Goal: Information Seeking & Learning: Check status

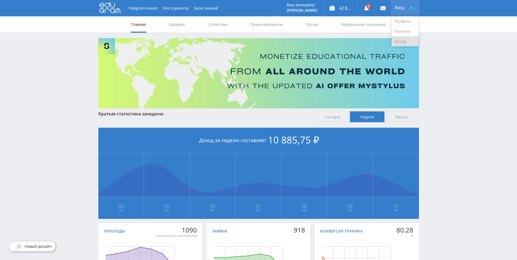
click at [404, 43] on link "Выход" at bounding box center [405, 41] width 27 height 10
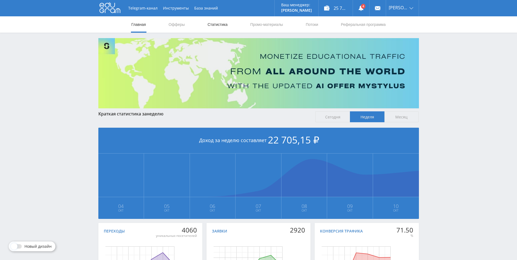
click at [217, 21] on link "Статистика" at bounding box center [217, 24] width 21 height 16
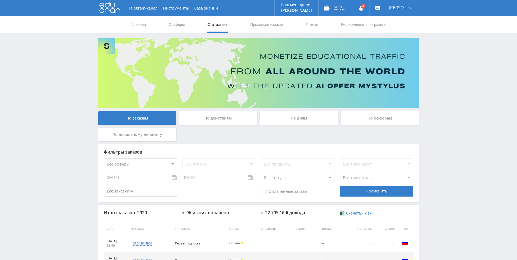
click at [296, 117] on div "По дням" at bounding box center [299, 118] width 78 height 14
click at [0, 0] on input "По дням" at bounding box center [0, 0] width 0 height 0
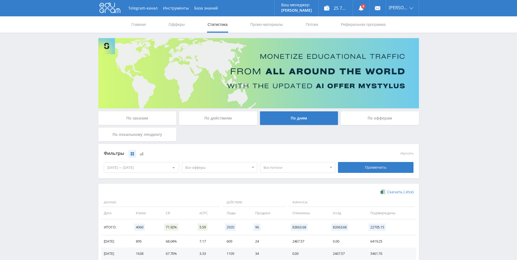
scroll to position [96, 0]
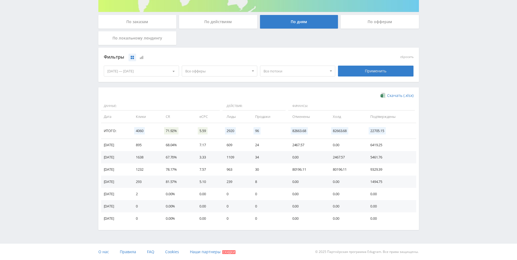
click at [292, 72] on span "Все потоки" at bounding box center [296, 71] width 64 height 10
click at [195, 85] on div "Фильтры сбросить 04.10.2025 — 10.10.2025 Календарь Период Октябрь, 2025 Пн Вт С…" at bounding box center [258, 68] width 321 height 40
drag, startPoint x: 342, startPoint y: 159, endPoint x: 350, endPoint y: 158, distance: 7.4
click at [350, 158] on td "2467.57" at bounding box center [347, 157] width 38 height 12
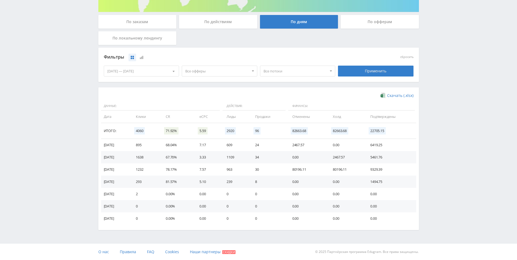
click at [331, 156] on td "2467.57" at bounding box center [347, 157] width 38 height 12
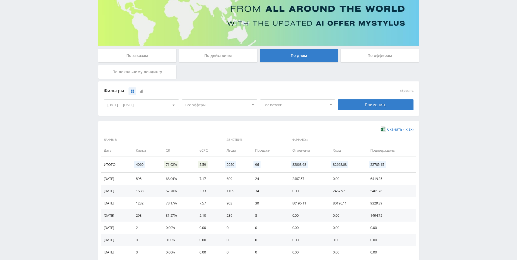
scroll to position [13, 0]
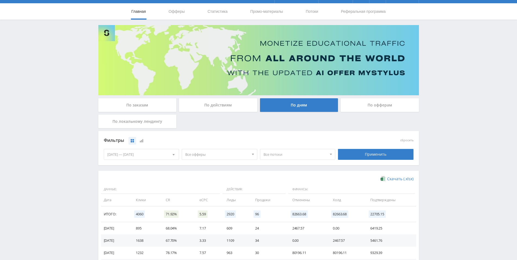
click at [149, 108] on div "По заказам" at bounding box center [137, 105] width 78 height 14
click at [0, 0] on input "По заказам" at bounding box center [0, 0] width 0 height 0
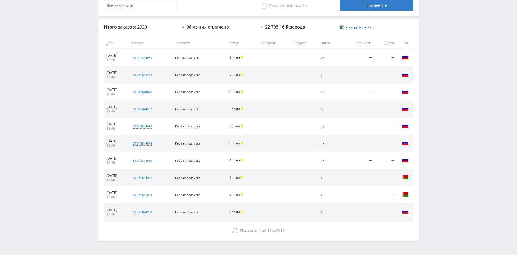
scroll to position [194, 0]
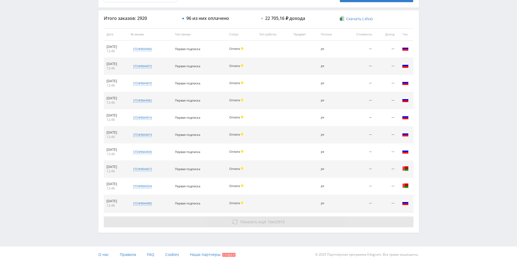
click at [238, 223] on button "Показать ещё 10 из 2910" at bounding box center [259, 221] width 310 height 11
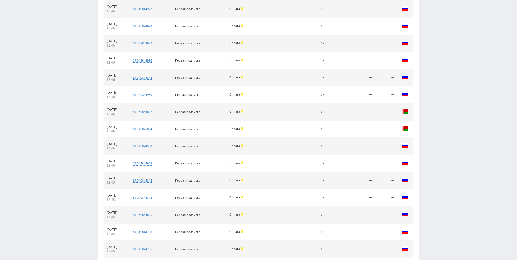
scroll to position [351, 0]
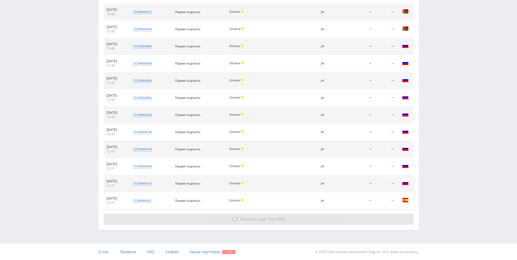
click at [250, 219] on span "Показать ещё" at bounding box center [253, 218] width 26 height 5
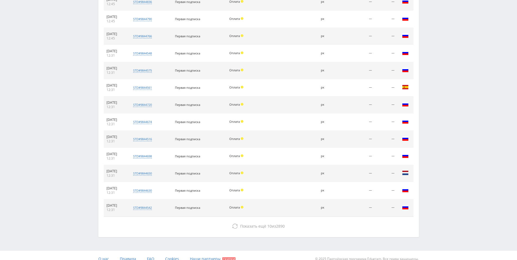
scroll to position [471, 0]
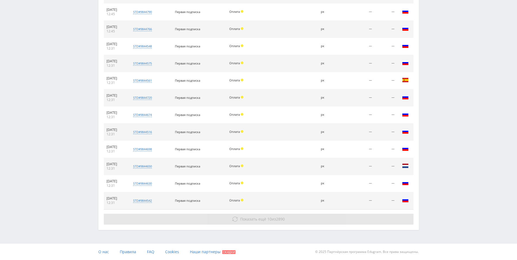
click at [268, 220] on span "10" at bounding box center [269, 218] width 4 height 5
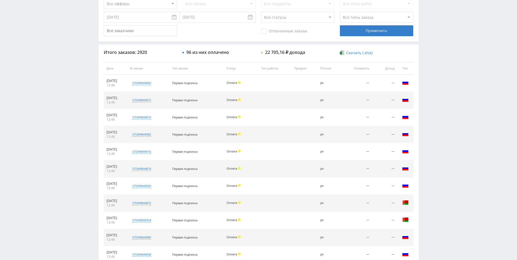
scroll to position [138, 0]
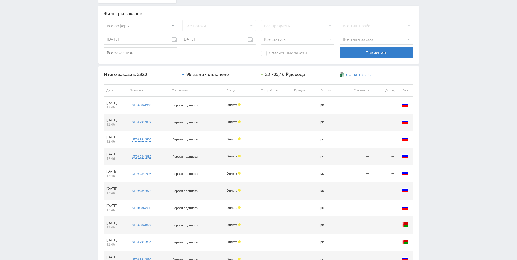
click at [261, 34] on select "Все статусы В аукционе В работе На гарантии Завершен Возврат Черновик" at bounding box center [297, 39] width 73 height 11
select select "3"
click option "Завершен" at bounding box center [0, 0] width 0 height 0
click at [104, 20] on select "Все офферы MyStylus MyStylus - Revshare Кэмп Studybay Автор24 Studybay [GEOGRAP…" at bounding box center [140, 25] width 73 height 11
select select "339"
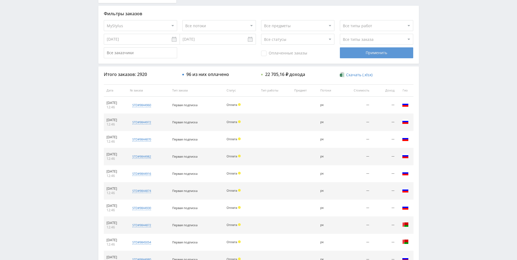
click at [389, 54] on div "Применить" at bounding box center [376, 52] width 73 height 11
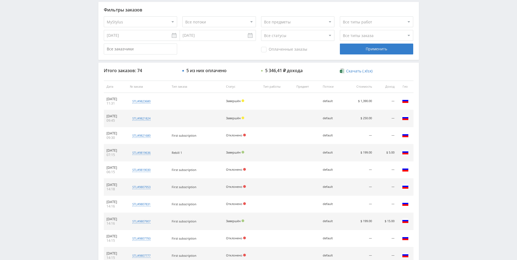
scroll to position [192, 0]
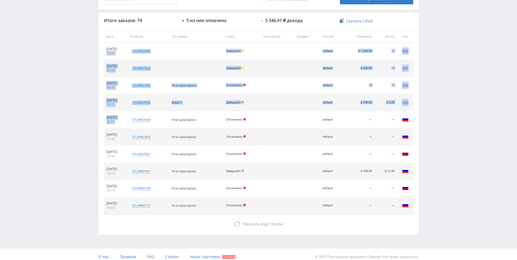
drag, startPoint x: 115, startPoint y: 112, endPoint x: 64, endPoint y: 53, distance: 77.7
click at [65, 53] on div "Telegram-канал Инструменты База знаний Ваш менеджер: Alex Alex Online @edugram_…" at bounding box center [258, 36] width 517 height 456
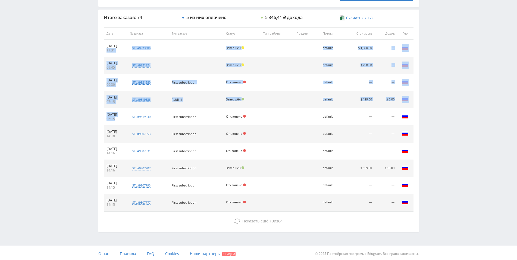
scroll to position [197, 0]
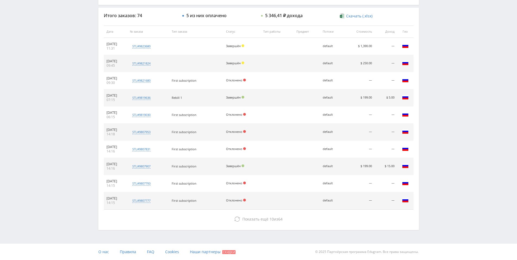
click at [71, 54] on div "Telegram-канал Инструменты База знаний Ваш менеджер: Alex Alex Online @edugram_…" at bounding box center [258, 31] width 517 height 456
drag, startPoint x: 143, startPoint y: 77, endPoint x: 201, endPoint y: 78, distance: 57.6
click at [201, 78] on div "По заказам По действиям По дням По офферам По локальному лендингу Фильтры заказ…" at bounding box center [259, 35] width 326 height 388
click at [273, 80] on td at bounding box center [277, 80] width 33 height 17
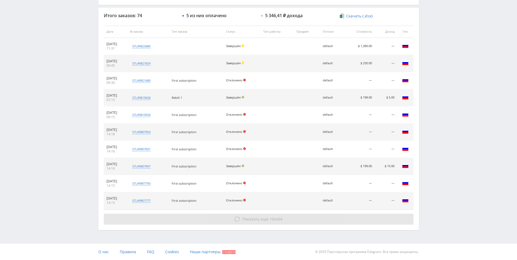
click at [283, 215] on button "Показать ещё 10 из 64" at bounding box center [259, 218] width 310 height 11
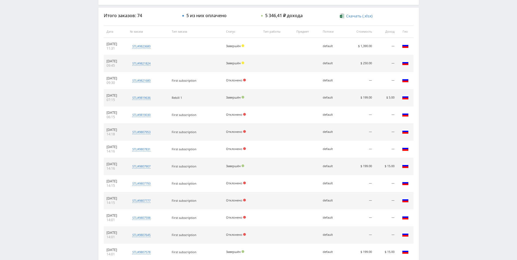
click at [32, 98] on div "Telegram-канал Инструменты База знаний Ваш менеджер: Alex Alex Online @edugram_…" at bounding box center [258, 117] width 517 height 628
click at [50, 124] on div "Telegram-канал Инструменты База знаний Ваш менеджер: Alex Alex Online @edugram_…" at bounding box center [258, 117] width 517 height 628
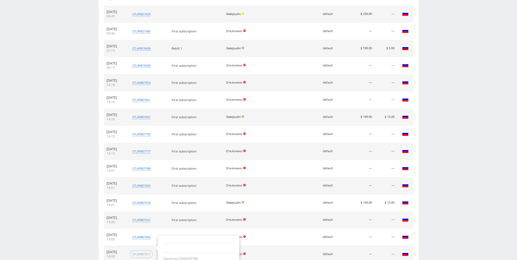
scroll to position [363, 0]
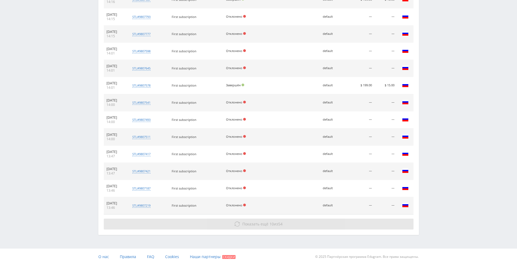
click at [271, 224] on span "10" at bounding box center [272, 223] width 4 height 5
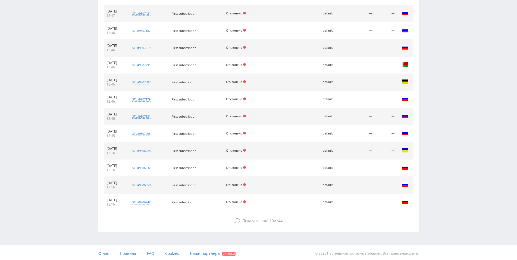
scroll to position [522, 0]
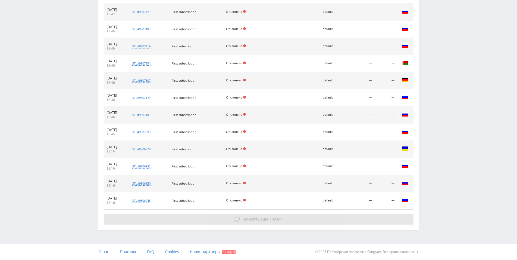
click at [280, 217] on span "44" at bounding box center [280, 218] width 4 height 5
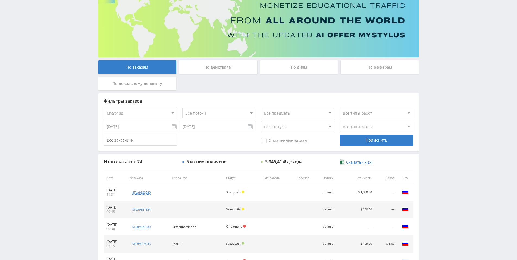
scroll to position [0, 0]
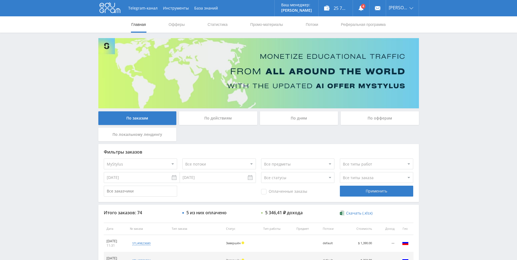
click at [104, 158] on select "Все офферы MyStylus MyStylus - Revshare Кэмп Studybay Автор24 Studybay [GEOGRAP…" at bounding box center [140, 163] width 73 height 11
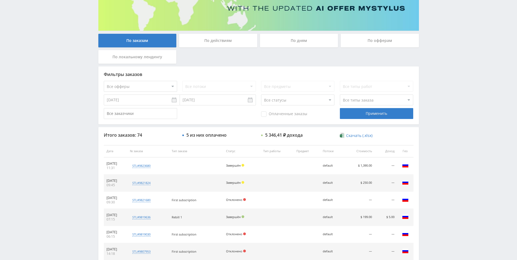
scroll to position [111, 0]
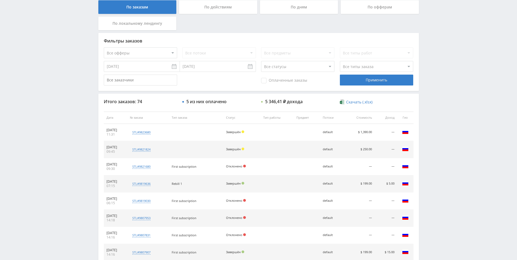
click at [261, 61] on select "Все статусы В аукционе В работе На гарантии Завершен Возврат Черновик" at bounding box center [297, 66] width 73 height 11
select select "3"
click option "Завершен" at bounding box center [0, 0] width 0 height 0
click at [354, 79] on div "Применить" at bounding box center [376, 79] width 73 height 11
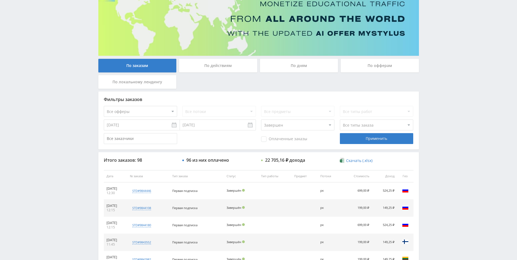
scroll to position [26, 0]
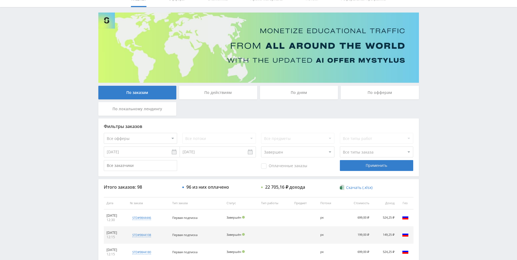
click at [136, 156] on input "[DATE]" at bounding box center [142, 151] width 76 height 11
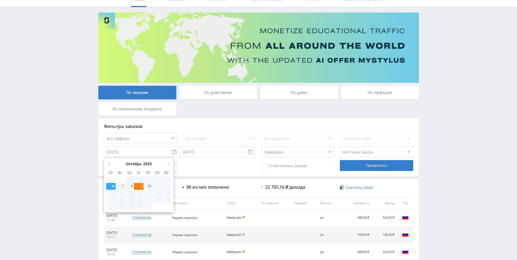
type input "[DATE]"
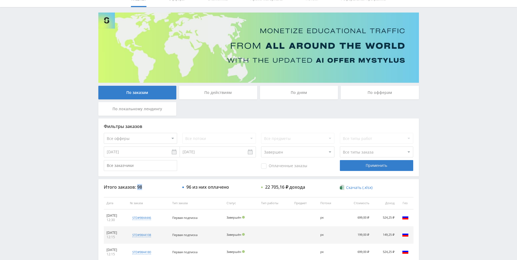
click at [142, 185] on div "Итого заказов: 98" at bounding box center [140, 186] width 73 height 5
click at [199, 170] on div "Оплаченные заказы Применить" at bounding box center [259, 165] width 310 height 11
click at [211, 153] on input "[DATE]" at bounding box center [218, 151] width 76 height 11
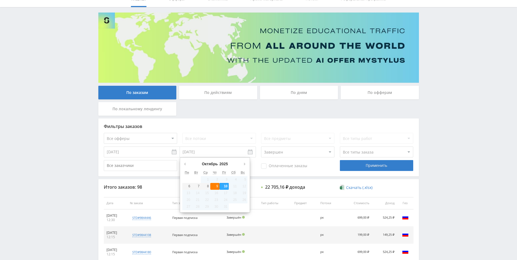
type input "[DATE]"
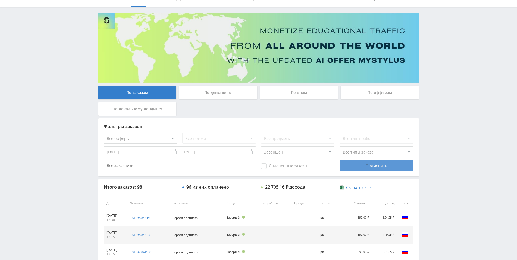
click at [351, 168] on div "Применить" at bounding box center [376, 165] width 73 height 11
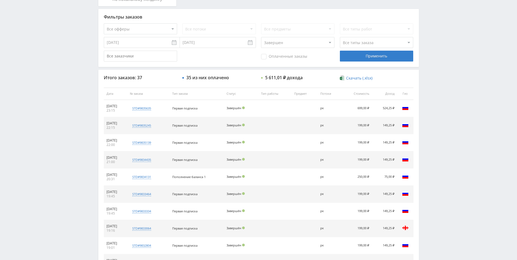
scroll to position [197, 0]
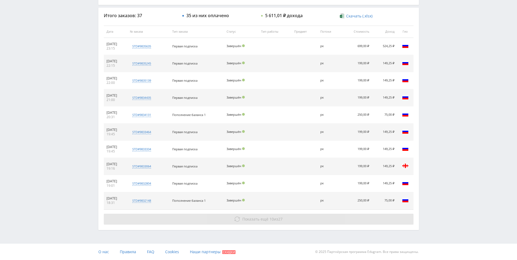
click at [252, 218] on span "Показать ещё" at bounding box center [255, 218] width 26 height 5
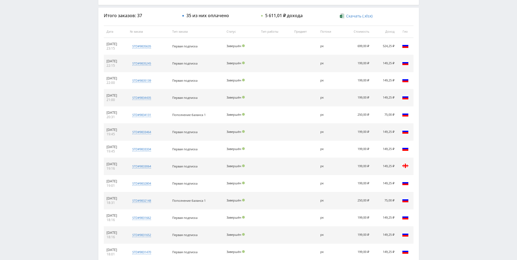
scroll to position [368, 0]
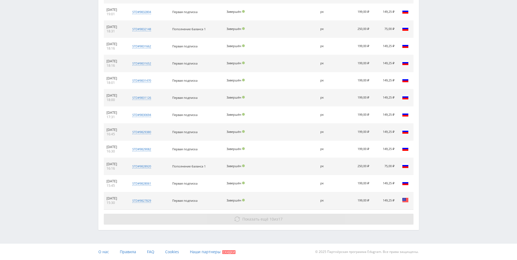
click at [270, 216] on button "Показать ещё 10 из 17" at bounding box center [259, 218] width 310 height 11
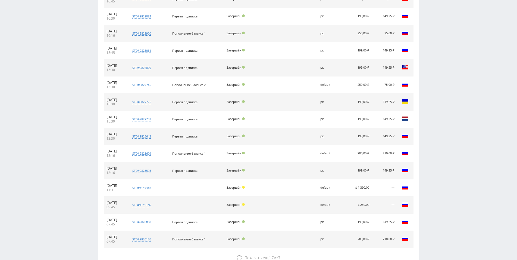
scroll to position [539, 0]
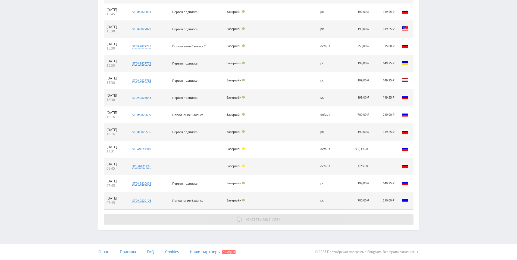
click at [266, 217] on span "Показать ещё" at bounding box center [258, 218] width 26 height 5
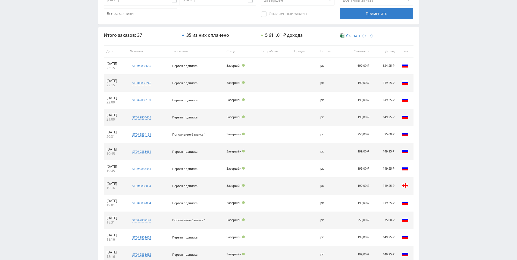
scroll to position [177, 0]
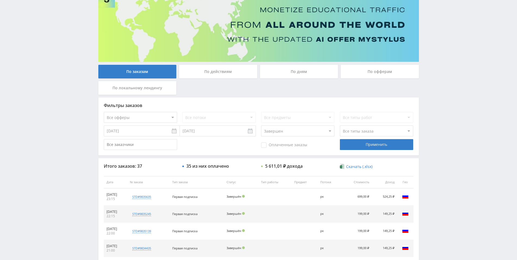
scroll to position [11, 0]
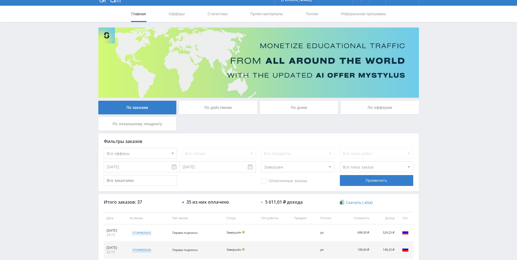
click at [303, 108] on div "По дням" at bounding box center [299, 108] width 78 height 14
click at [0, 0] on input "По дням" at bounding box center [0, 0] width 0 height 0
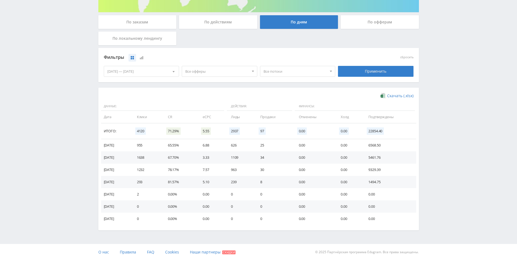
scroll to position [96, 0]
click at [148, 67] on div "[DATE] — [DATE]" at bounding box center [141, 71] width 75 height 10
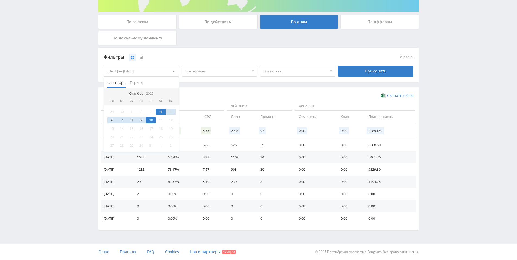
click at [142, 111] on div "2" at bounding box center [141, 111] width 10 height 6
click at [154, 113] on div "3" at bounding box center [151, 111] width 10 height 6
click at [217, 90] on div "Скачать (.xlsx) Данные: Действия: Финансы: Дата Клики CR eCPC Лиды Продажи Отме…" at bounding box center [258, 158] width 321 height 142
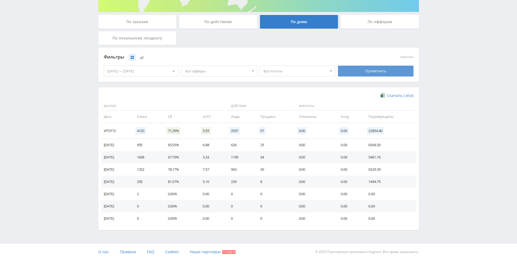
click at [358, 69] on div "Применить" at bounding box center [376, 71] width 76 height 11
click at [325, 173] on td "0.00" at bounding box center [315, 169] width 42 height 12
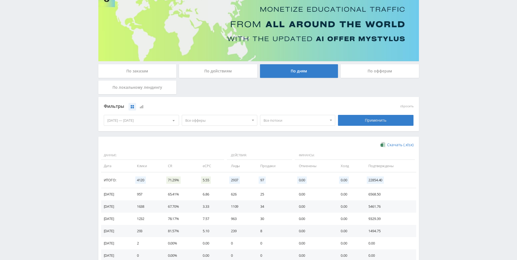
scroll to position [0, 0]
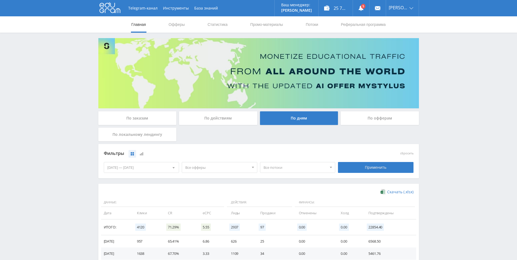
click at [153, 117] on div "По заказам" at bounding box center [137, 118] width 78 height 14
click at [0, 0] on input "По заказам" at bounding box center [0, 0] width 0 height 0
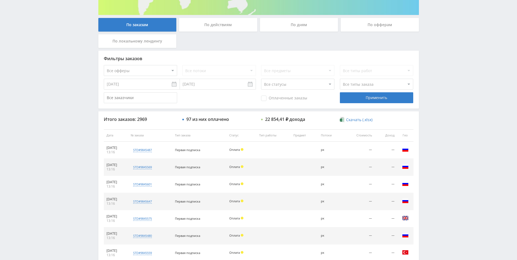
scroll to position [111, 0]
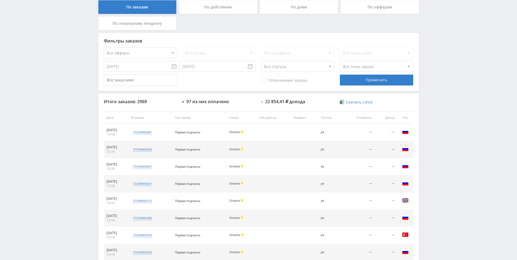
click at [261, 61] on select "Все статусы В аукционе В работе На гарантии Завершен Возврат Черновик" at bounding box center [297, 66] width 73 height 11
select select "3"
click option "Завершен" at bounding box center [0, 0] width 0 height 0
click at [104, 47] on select "Все офферы MyStylus MyStylus - Revshare Кэмп Studybay Автор24 Studybay [GEOGRAP…" at bounding box center [140, 52] width 73 height 11
select select "339"
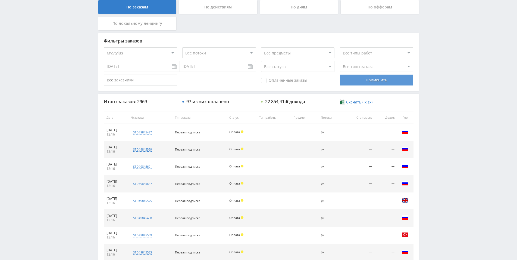
click at [376, 82] on div "Применить" at bounding box center [376, 79] width 73 height 11
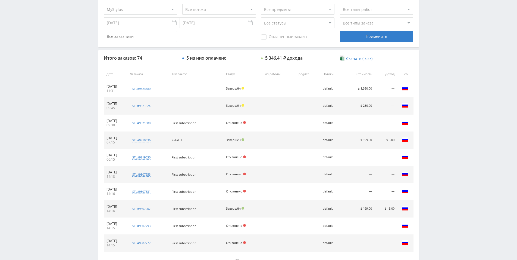
scroll to position [192, 0]
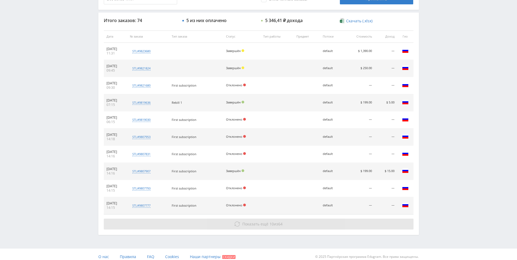
click at [281, 223] on span "64" at bounding box center [280, 223] width 4 height 5
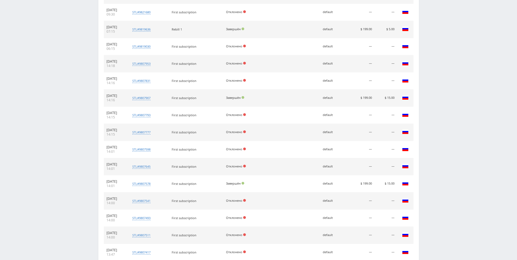
scroll to position [368, 0]
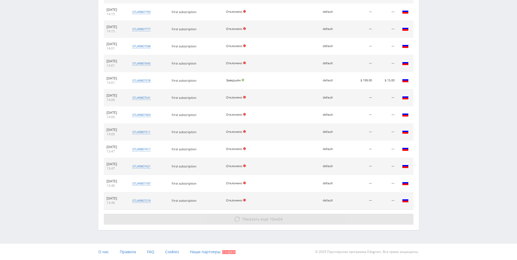
click at [288, 218] on button "Показать ещё 10 из 54" at bounding box center [259, 218] width 310 height 11
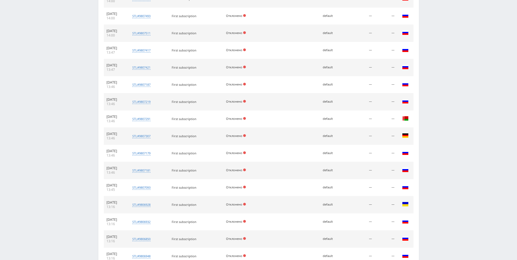
scroll to position [522, 0]
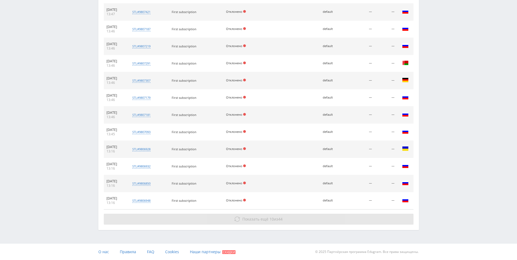
click at [227, 217] on button "Показать ещё 10 из 44" at bounding box center [259, 218] width 310 height 11
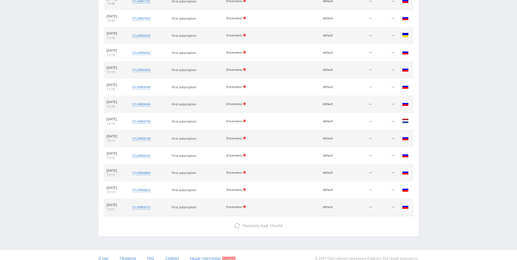
scroll to position [642, 0]
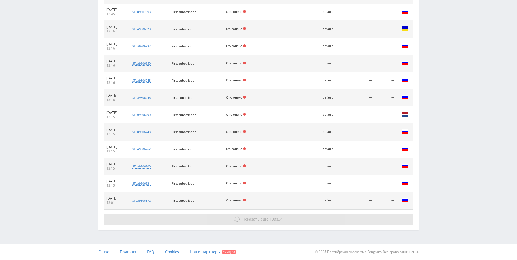
click at [211, 221] on button "Показать ещё 10 из 34" at bounding box center [259, 218] width 310 height 11
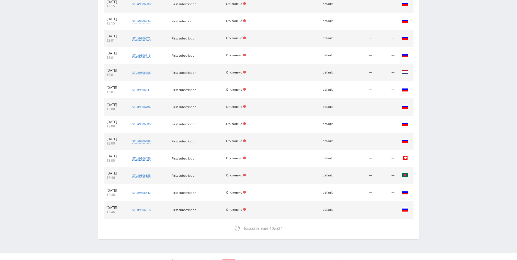
scroll to position [813, 0]
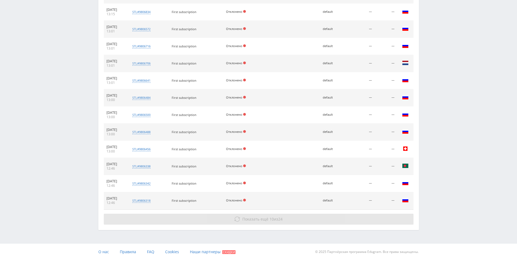
click at [239, 217] on icon at bounding box center [237, 218] width 5 height 5
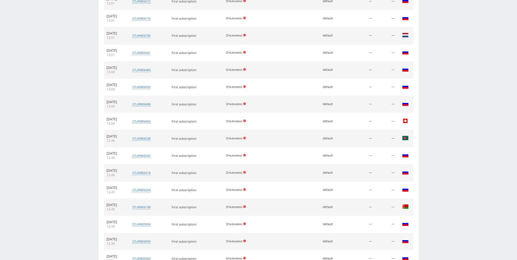
scroll to position [985, 0]
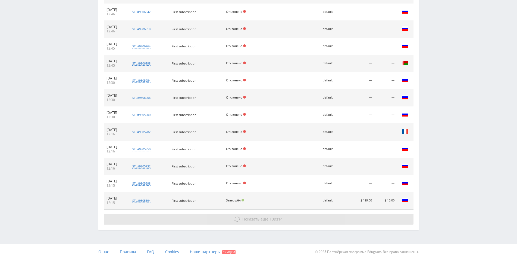
click at [285, 218] on button "Показать ещё 10 из 14" at bounding box center [259, 218] width 310 height 11
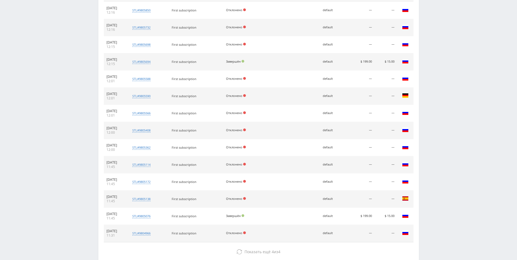
scroll to position [1156, 0]
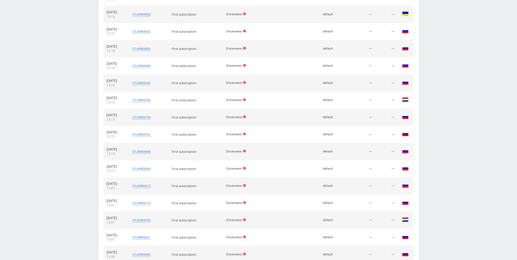
click at [463, 159] on div "Telegram-канал Инструменты База знаний Ваш менеджер: Alex Alex Online @edugram_…" at bounding box center [258, 50] width 517 height 1415
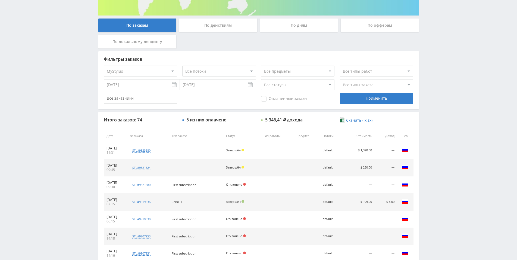
scroll to position [0, 0]
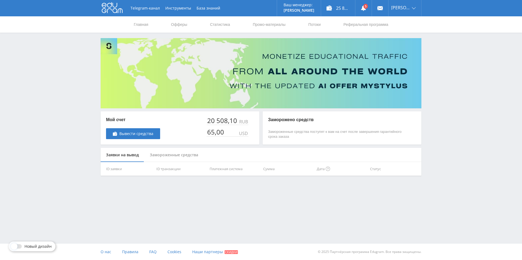
click at [206, 130] on div "Мой счет Вывести средства 20 508,10 RUB 65,00 USD" at bounding box center [180, 127] width 159 height 33
click at [198, 127] on div "Мой счет Вывести средства 20 508,10 RUB 65,00 USD" at bounding box center [180, 127] width 159 height 33
drag, startPoint x: 127, startPoint y: 120, endPoint x: 90, endPoint y: 120, distance: 37.5
click at [90, 120] on div "Telegram-канал Инструменты База знаний Ваш менеджер: Alex Alex Online @edugram_…" at bounding box center [261, 101] width 522 height 203
click at [56, 108] on div "Telegram-канал Инструменты База знаний Ваш менеджер: Alex Alex Online @edugram_…" at bounding box center [261, 101] width 522 height 203
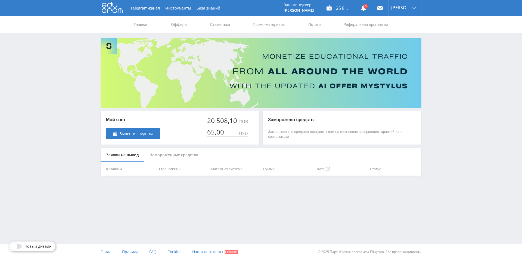
click at [274, 130] on p "Замороженные средства поступят к вам на счет после завершения гарантийного срок…" at bounding box center [336, 134] width 137 height 10
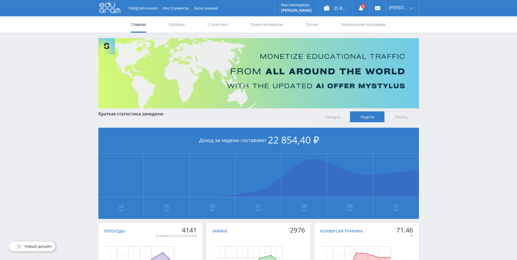
click at [285, 142] on span "22 854,40 ₽" at bounding box center [293, 139] width 51 height 13
click at [345, 116] on span "Сегодня" at bounding box center [333, 116] width 35 height 11
click at [0, 0] on input "Сегодня" at bounding box center [0, 0] width 0 height 0
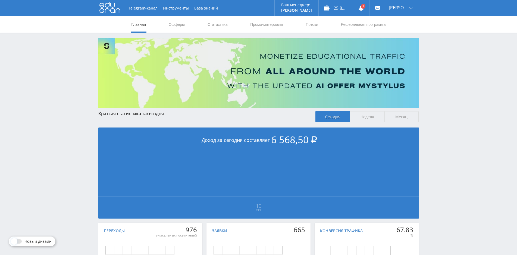
click at [372, 118] on span "Неделя" at bounding box center [367, 116] width 35 height 11
click at [0, 0] on input "Неделя" at bounding box center [0, 0] width 0 height 0
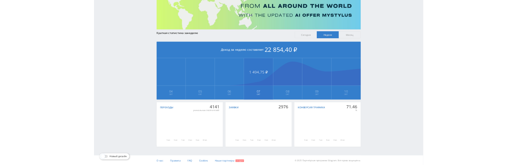
scroll to position [63, 0]
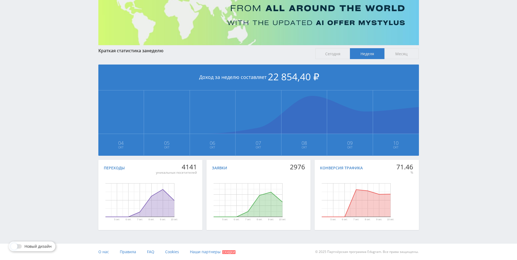
click at [357, 173] on div "Конверсия трафика 71.46 % 5 окт. 6 окт. 7 окт. 8 окт. 9 окт. 10 окт. День Конве…" at bounding box center [367, 195] width 104 height 70
click at [38, 119] on div "Telegram-канал Инструменты База знаний Ваш менеджер: Alex Alex Online @edugram_…" at bounding box center [258, 98] width 517 height 323
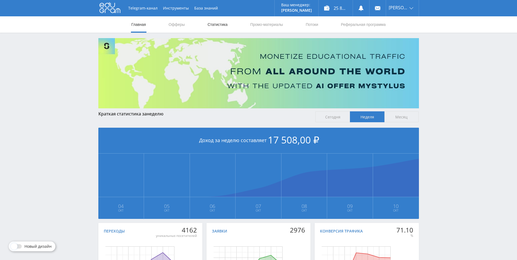
click at [224, 25] on link "Статистика" at bounding box center [217, 24] width 21 height 16
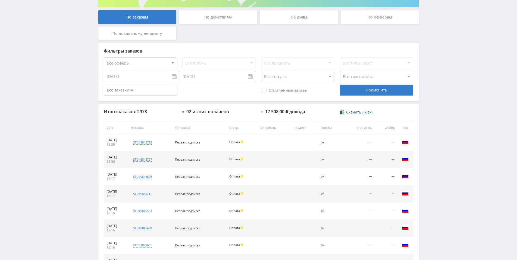
scroll to position [83, 0]
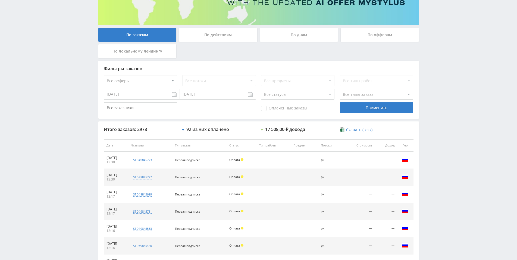
click at [261, 89] on select "Все статусы В аукционе В работе На гарантии Завершен Возврат Черновик" at bounding box center [297, 94] width 73 height 11
select select "3"
click option "Завершен" at bounding box center [0, 0] width 0 height 0
click at [104, 75] on select "Все офферы MyStylus MyStylus - Revshare Кэмп Studybay Автор24 Studybay Brazil S…" at bounding box center [140, 80] width 73 height 11
select select "339"
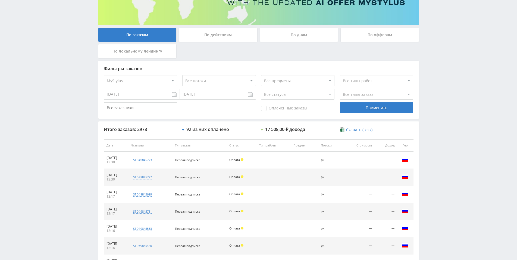
click at [134, 95] on input "06.10.2025" at bounding box center [142, 94] width 76 height 11
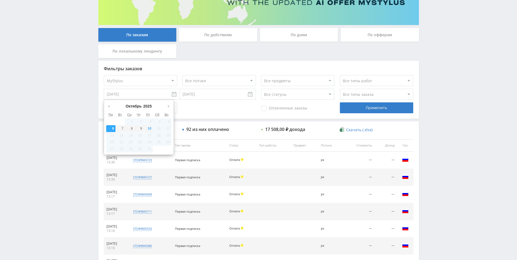
click at [110, 105] on button "Предыдущий месяц" at bounding box center [108, 106] width 5 height 8
click at [117, 95] on input "06.10.2025" at bounding box center [142, 94] width 76 height 11
click at [146, 115] on abbr "Пт" at bounding box center [148, 115] width 4 height 4
click at [217, 110] on div "Оплаченные заказы Применить" at bounding box center [259, 107] width 310 height 11
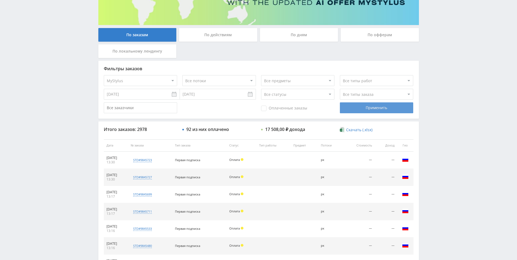
click at [370, 111] on div "Применить" at bounding box center [376, 107] width 73 height 11
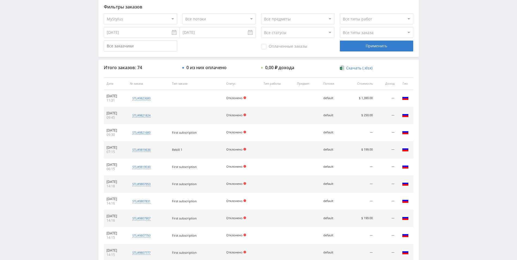
scroll to position [197, 0]
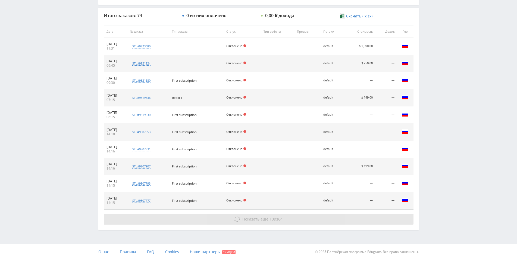
click at [281, 219] on span "64" at bounding box center [280, 218] width 4 height 5
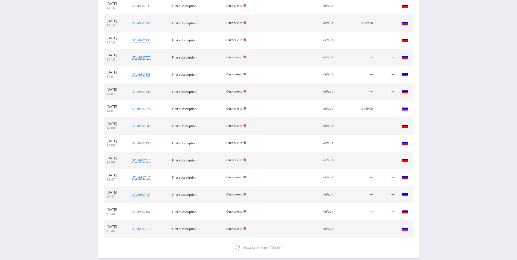
scroll to position [368, 0]
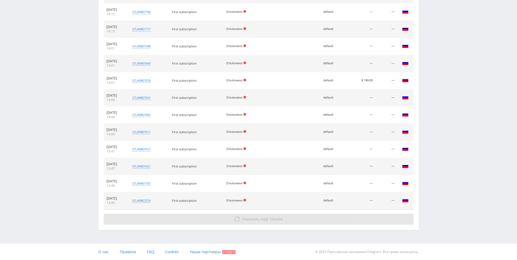
click at [283, 222] on button "Показать ещё 10 из 54" at bounding box center [259, 218] width 310 height 11
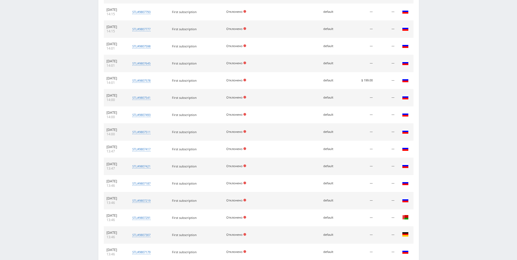
scroll to position [522, 0]
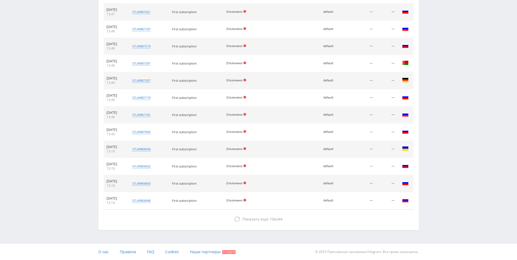
click at [283, 222] on button "Показать ещё 10 из 44" at bounding box center [259, 218] width 310 height 11
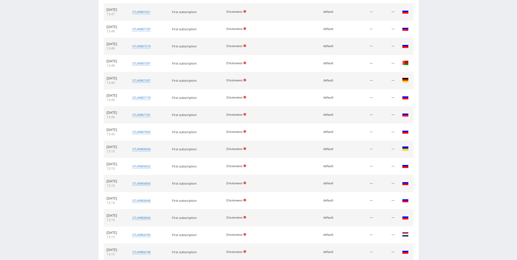
scroll to position [642, 0]
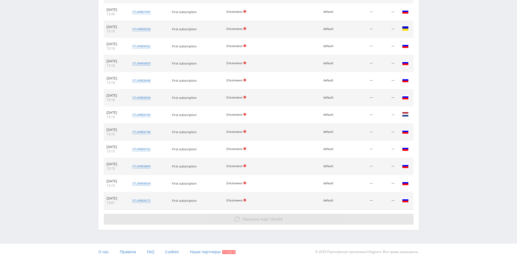
click at [282, 220] on span "34" at bounding box center [280, 218] width 4 height 5
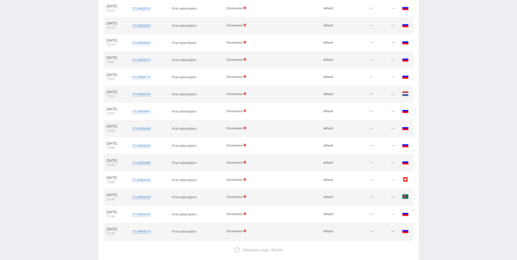
scroll to position [813, 0]
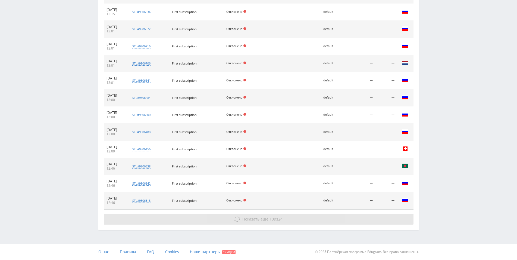
click at [280, 218] on span "24" at bounding box center [280, 218] width 4 height 5
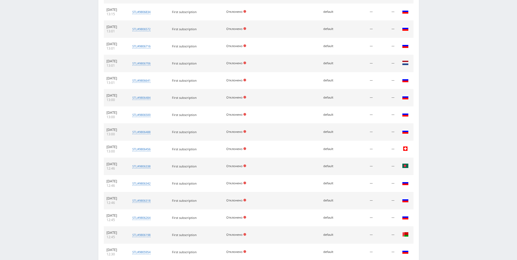
scroll to position [985, 0]
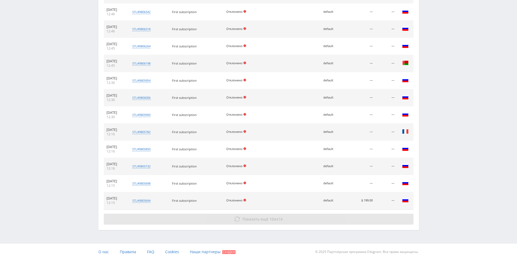
click at [281, 219] on span "14" at bounding box center [280, 218] width 4 height 5
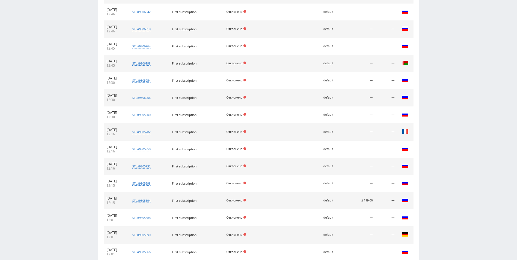
scroll to position [1156, 0]
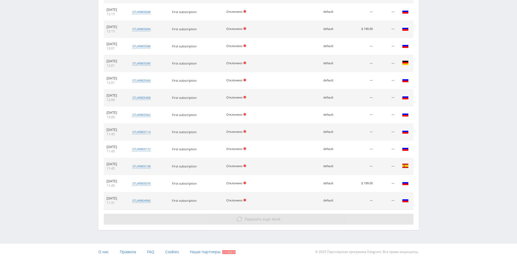
click at [286, 220] on button "Показать ещё 4 из 4" at bounding box center [259, 218] width 310 height 11
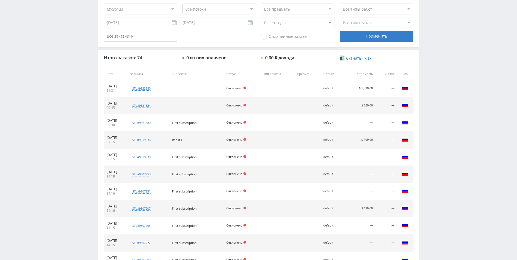
scroll to position [166, 0]
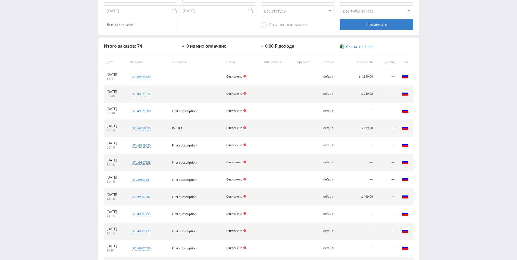
click at [367, 78] on td "$ 1,390.00" at bounding box center [360, 76] width 31 height 17
drag, startPoint x: 160, startPoint y: 78, endPoint x: 146, endPoint y: 76, distance: 13.7
click at [147, 76] on div "stl#9823680 Заказчик 1456441022" at bounding box center [141, 77] width 23 height 8
drag, startPoint x: 159, startPoint y: 76, endPoint x: 148, endPoint y: 76, distance: 11.7
click at [148, 76] on div "stl#9823680" at bounding box center [141, 77] width 23 height 8
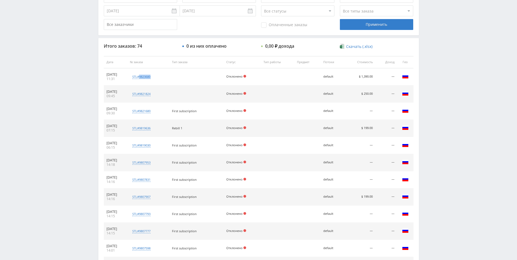
copy div "9823680"
click at [364, 24] on div "Применить" at bounding box center [376, 24] width 73 height 11
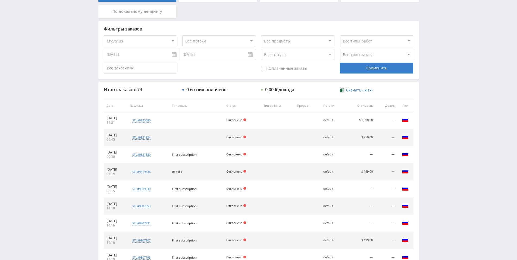
scroll to position [153, 0]
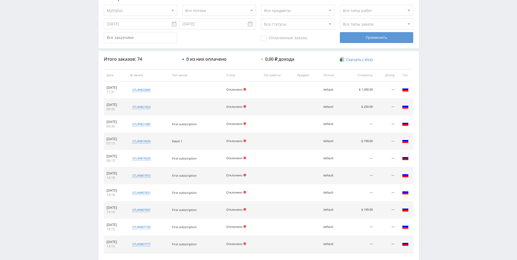
click at [367, 39] on div "Применить" at bounding box center [376, 37] width 73 height 11
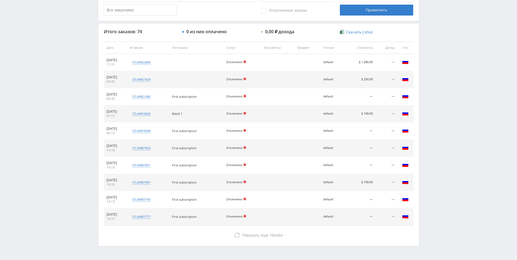
scroll to position [197, 0]
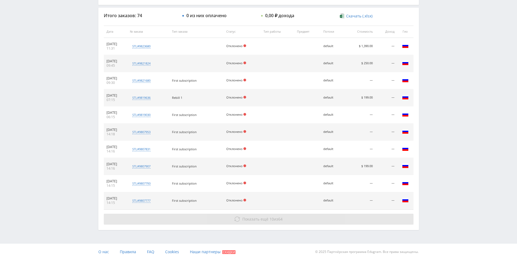
click at [273, 217] on span "10" at bounding box center [272, 218] width 4 height 5
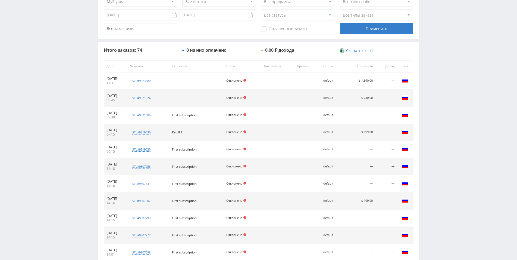
scroll to position [141, 0]
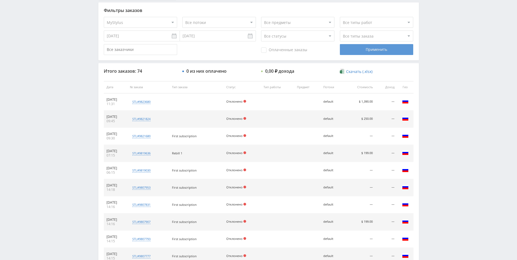
click at [369, 51] on div "Применить" at bounding box center [376, 49] width 73 height 11
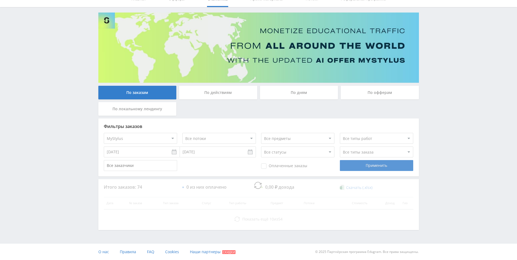
scroll to position [26, 0]
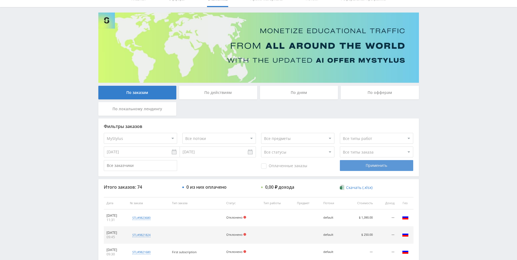
click at [355, 166] on div "Применить" at bounding box center [376, 165] width 73 height 11
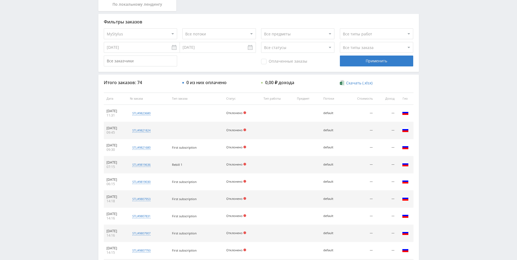
scroll to position [197, 0]
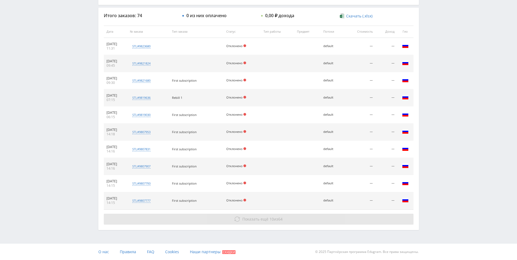
click at [277, 218] on span "Показать ещё 10 из 64" at bounding box center [262, 218] width 40 height 5
click at [260, 218] on span "Показать ещё" at bounding box center [255, 218] width 26 height 5
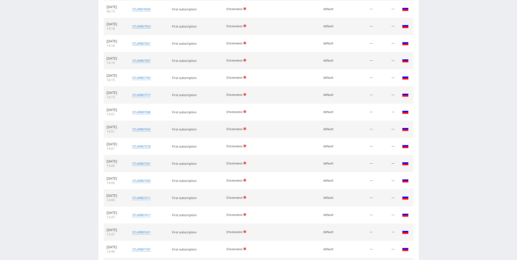
scroll to position [368, 0]
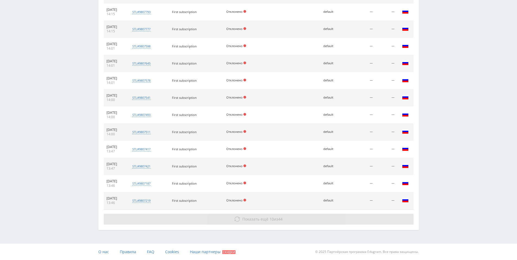
click at [270, 218] on span "10" at bounding box center [272, 218] width 4 height 5
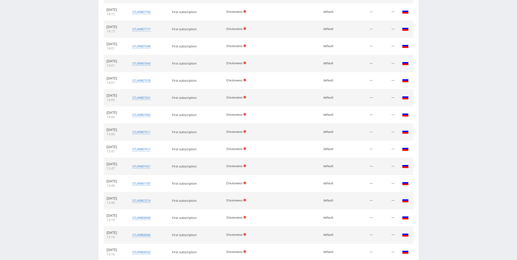
scroll to position [539, 0]
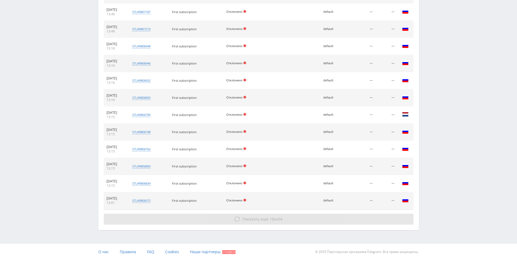
click at [269, 214] on button "Показать ещё 10 из 34" at bounding box center [259, 218] width 310 height 11
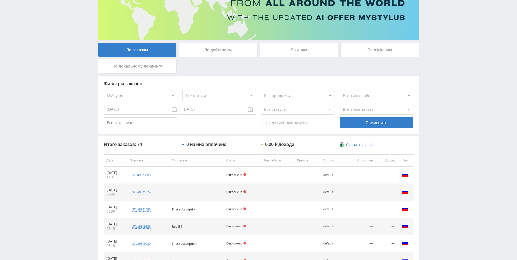
scroll to position [40, 0]
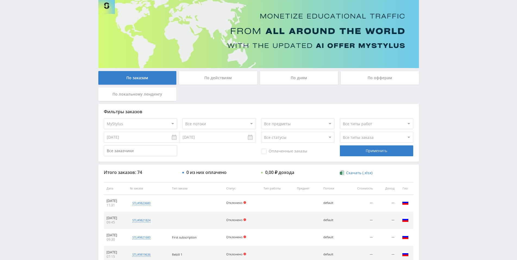
click at [239, 151] on div "Оплаченные заказы Применить" at bounding box center [259, 150] width 310 height 11
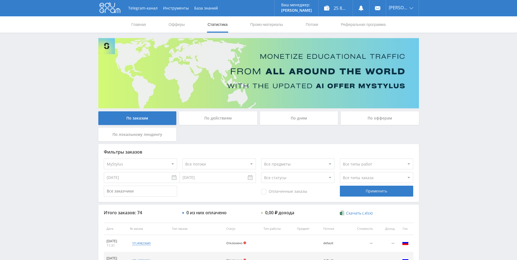
click at [298, 117] on div "По дням" at bounding box center [299, 118] width 78 height 14
click at [0, 0] on input "По дням" at bounding box center [0, 0] width 0 height 0
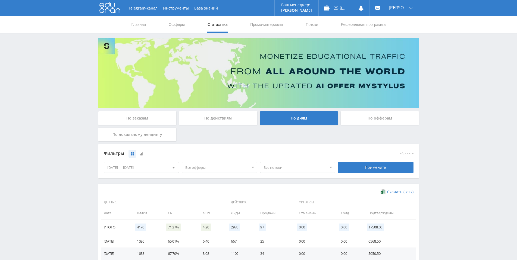
click at [267, 141] on div "По заказам По действиям По дням По офферам По локальному лендингу" at bounding box center [258, 127] width 323 height 33
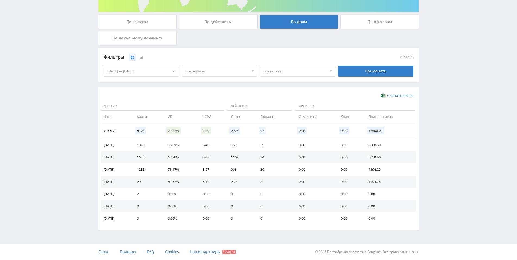
click at [277, 156] on td "34" at bounding box center [274, 157] width 38 height 12
click at [284, 156] on td "34" at bounding box center [274, 157] width 38 height 12
click at [288, 164] on td "30" at bounding box center [274, 169] width 38 height 12
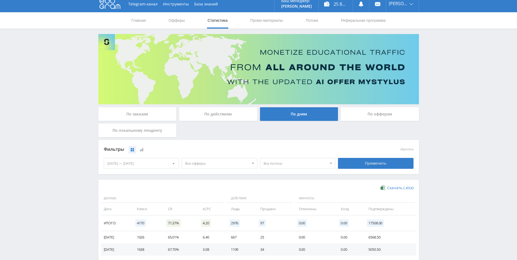
scroll to position [0, 0]
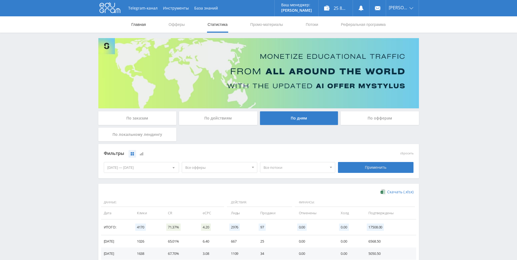
click at [134, 22] on link "Главная" at bounding box center [138, 24] width 15 height 16
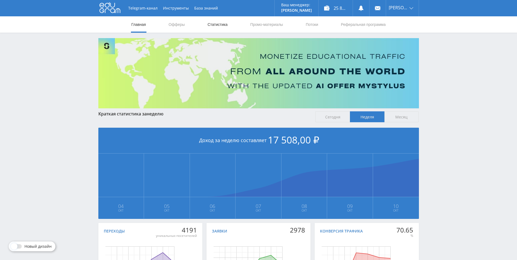
click at [213, 24] on link "Статистика" at bounding box center [217, 24] width 21 height 16
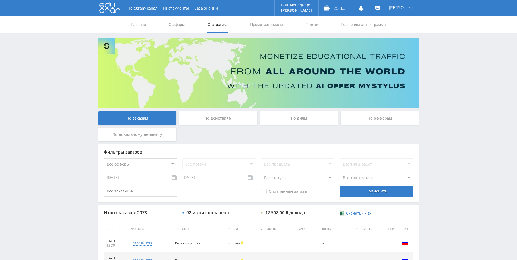
click at [261, 172] on select "Все статусы В аукционе В работе На гарантии Завершен Возврат Черновик" at bounding box center [297, 177] width 73 height 11
drag, startPoint x: 284, startPoint y: 174, endPoint x: 232, endPoint y: 191, distance: 55.0
click at [232, 191] on div "Оплаченные заказы Применить" at bounding box center [259, 190] width 310 height 11
click at [396, 44] on link "Выход" at bounding box center [402, 41] width 33 height 10
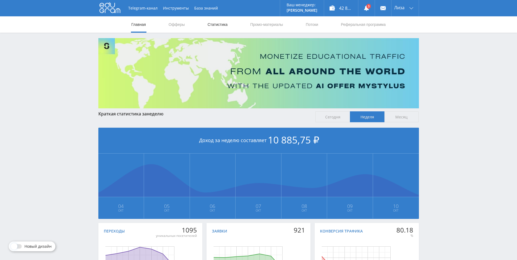
click at [213, 24] on link "Статистика" at bounding box center [217, 24] width 21 height 16
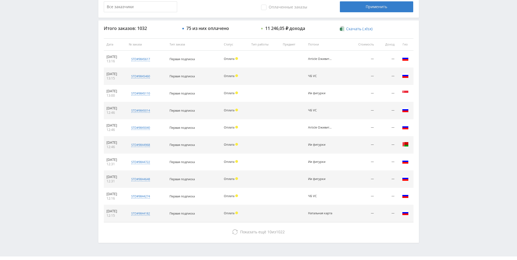
scroll to position [28, 0]
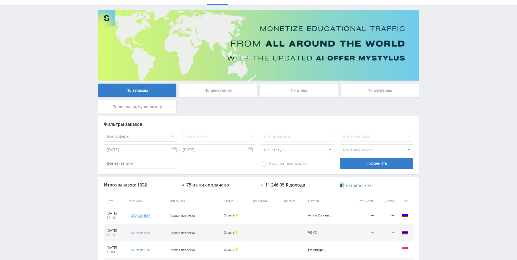
click at [261, 144] on select "Все статусы В аукционе В работе На гарантии Завершен Возврат Черновик" at bounding box center [297, 149] width 73 height 11
select select "5"
click option "Возврат" at bounding box center [0, 0] width 0 height 0
click at [355, 160] on div "Применить" at bounding box center [376, 163] width 73 height 11
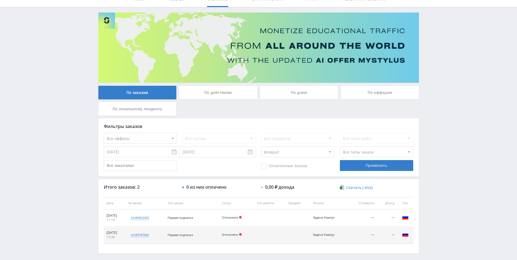
scroll to position [49, 0]
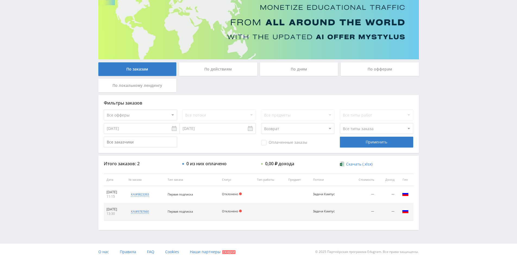
click at [155, 131] on input "[DATE]" at bounding box center [142, 128] width 76 height 11
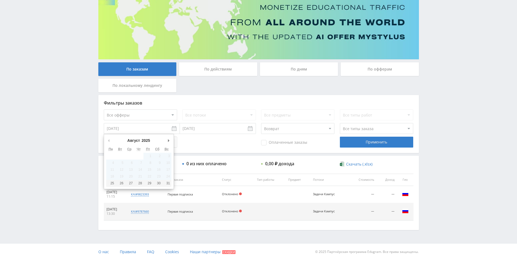
click at [109, 139] on button "Предыдущий месяц" at bounding box center [108, 140] width 5 height 8
type input "[DATE]"
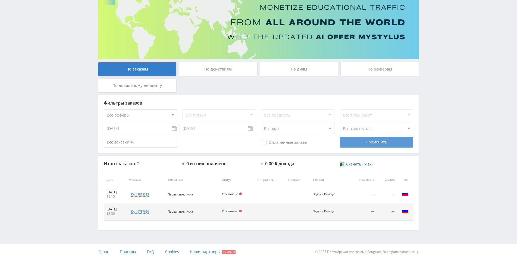
click at [358, 144] on div "Применить" at bounding box center [376, 141] width 73 height 11
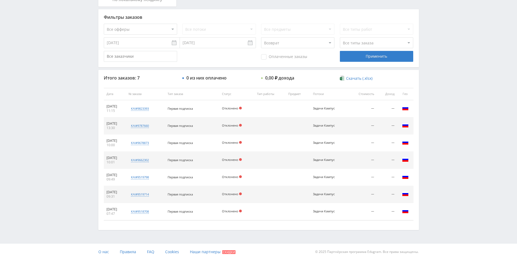
scroll to position [0, 0]
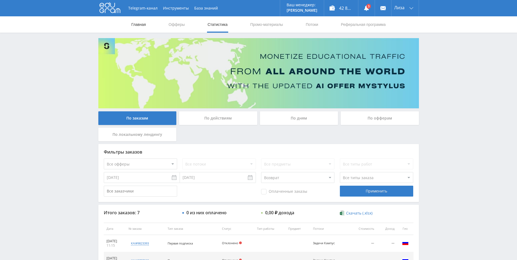
click at [138, 23] on link "Главная" at bounding box center [138, 24] width 15 height 16
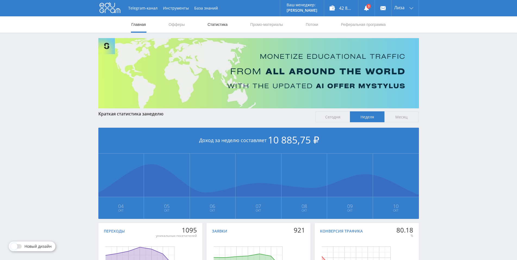
click at [216, 26] on link "Статистика" at bounding box center [217, 24] width 21 height 16
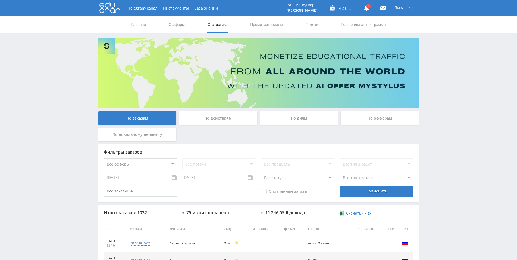
click at [295, 116] on div "По дням" at bounding box center [299, 118] width 78 height 14
click at [0, 0] on input "По дням" at bounding box center [0, 0] width 0 height 0
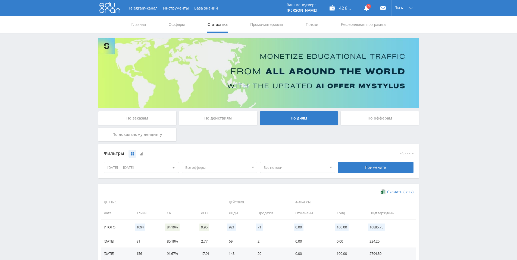
click at [157, 121] on div "По заказам" at bounding box center [137, 118] width 78 height 14
click at [0, 0] on input "По заказам" at bounding box center [0, 0] width 0 height 0
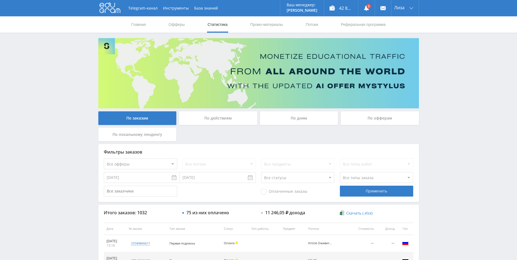
click at [261, 172] on select "Все статусы В аукционе В работе На гарантии Завершен Возврат Черновик" at bounding box center [297, 177] width 73 height 11
select select "1"
click option "В работе" at bounding box center [0, 0] width 0 height 0
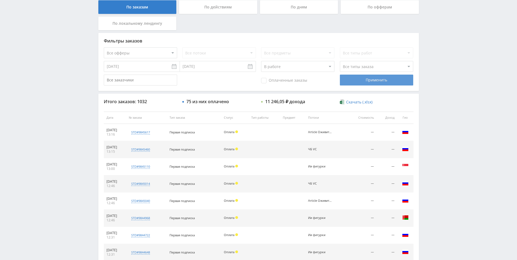
click at [354, 80] on div "Применить" at bounding box center [376, 79] width 73 height 11
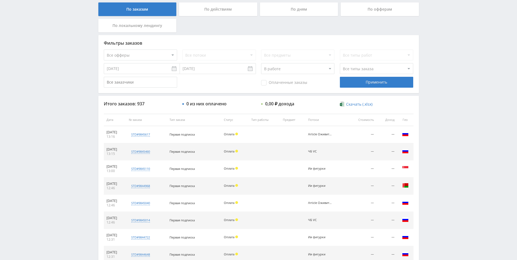
scroll to position [197, 0]
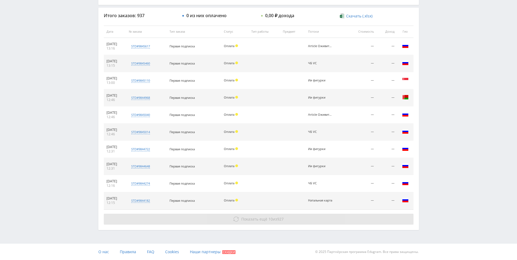
click at [258, 220] on span "Показать ещё" at bounding box center [254, 218] width 26 height 5
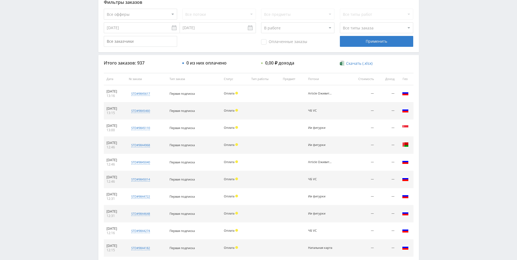
scroll to position [146, 0]
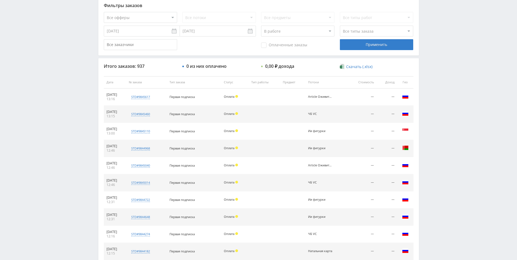
click at [390, 83] on th "Доход" at bounding box center [387, 82] width 21 height 12
click at [372, 86] on th "Стоимость" at bounding box center [361, 82] width 29 height 12
click at [104, 12] on select "Все офферы MyStylus MyStylus - Revshare Кэмп Studybay Автор24 Studybay [GEOGRAP…" at bounding box center [140, 17] width 73 height 11
select select "376"
click at [213, 31] on input "[DATE]" at bounding box center [218, 31] width 76 height 11
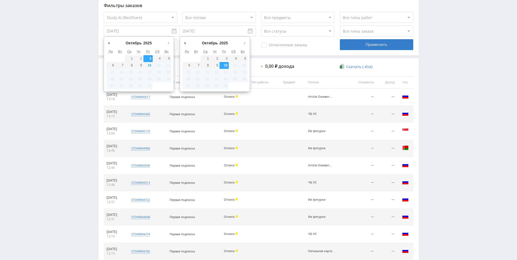
click at [163, 30] on input "[DATE]" at bounding box center [142, 31] width 76 height 11
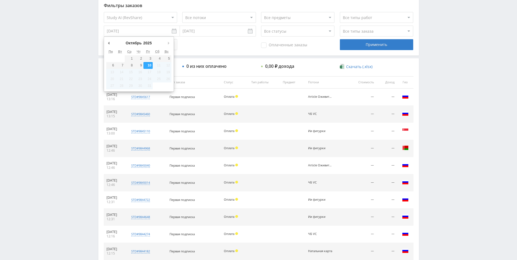
click at [144, 36] on input "[DATE]" at bounding box center [142, 31] width 76 height 11
type input "[DATE]"
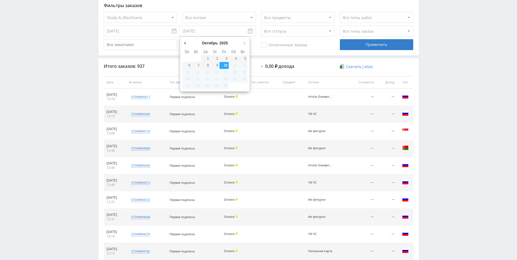
click at [189, 29] on input "[DATE]" at bounding box center [218, 31] width 76 height 11
type input "[DATE]"
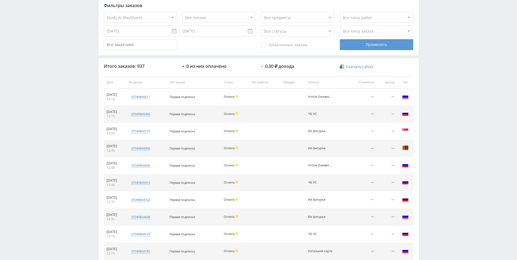
click at [360, 42] on div "Применить" at bounding box center [376, 44] width 73 height 11
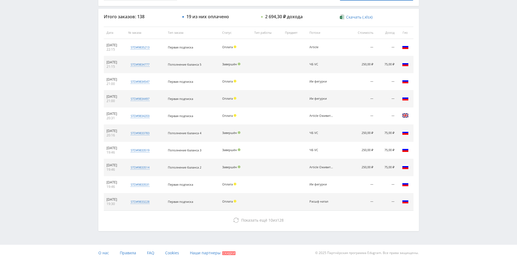
scroll to position [197, 0]
click at [207, 116] on div "Первая подписка" at bounding box center [192, 115] width 49 height 4
click at [211, 116] on div "Первая подписка" at bounding box center [192, 115] width 49 height 4
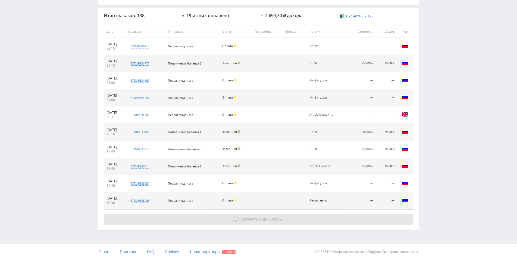
click at [259, 217] on span "Показать ещё" at bounding box center [254, 218] width 26 height 5
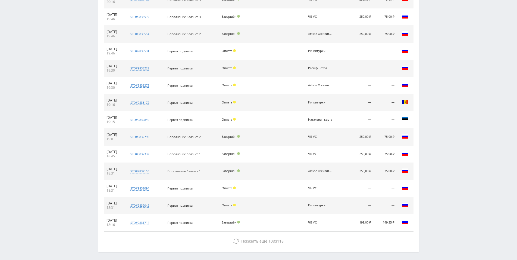
scroll to position [351, 0]
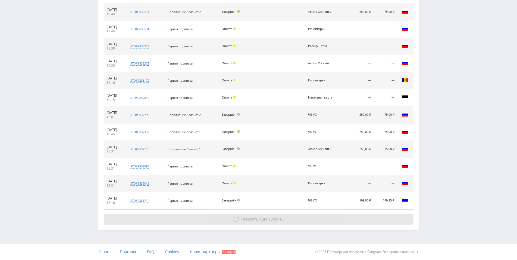
click at [257, 218] on span "Показать ещё" at bounding box center [254, 218] width 26 height 5
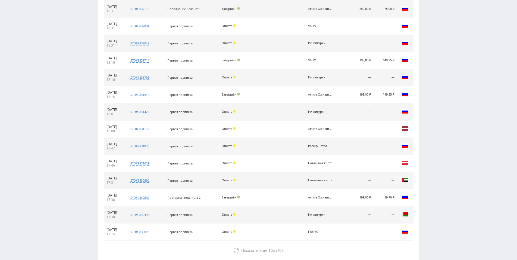
scroll to position [522, 0]
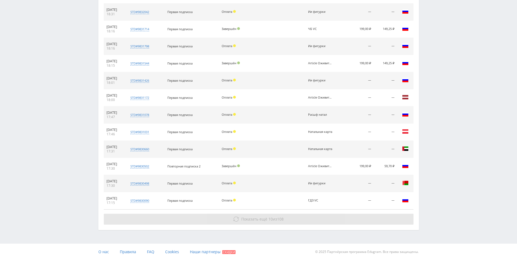
click at [270, 218] on span "10" at bounding box center [271, 218] width 4 height 5
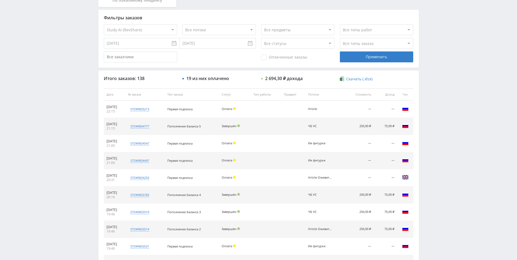
scroll to position [0, 0]
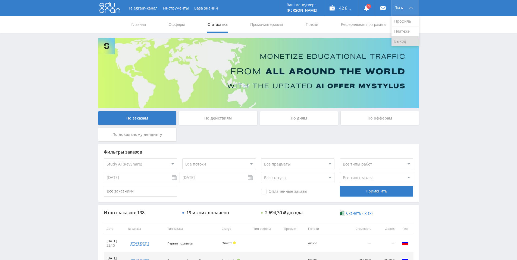
click at [400, 43] on link "Выход" at bounding box center [405, 41] width 27 height 10
